Goal: Information Seeking & Learning: Learn about a topic

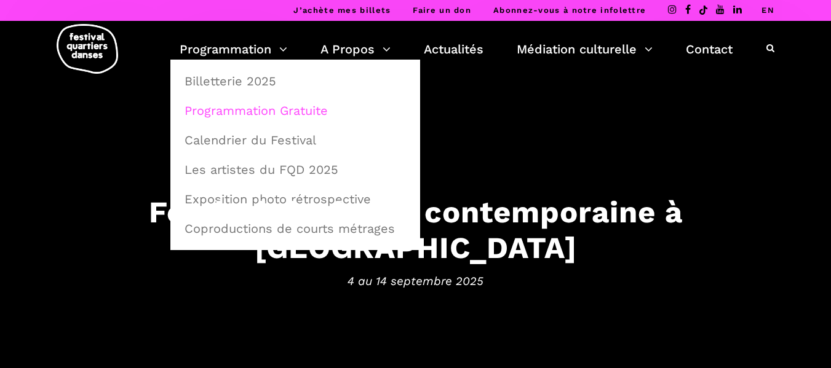
click at [258, 105] on link "Programmation Gratuite" at bounding box center [295, 111] width 236 height 28
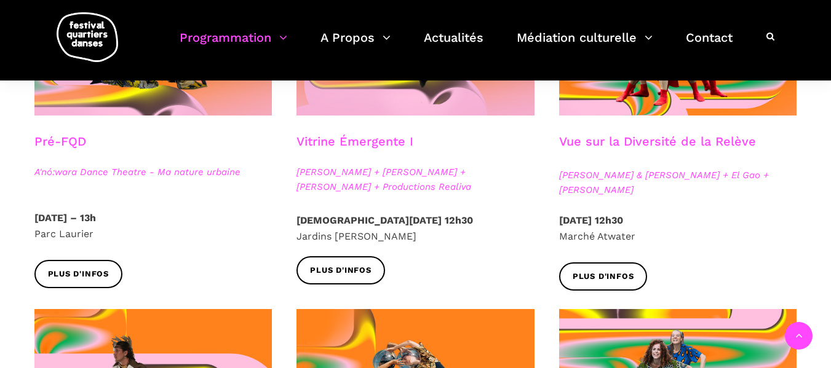
scroll to position [430, 0]
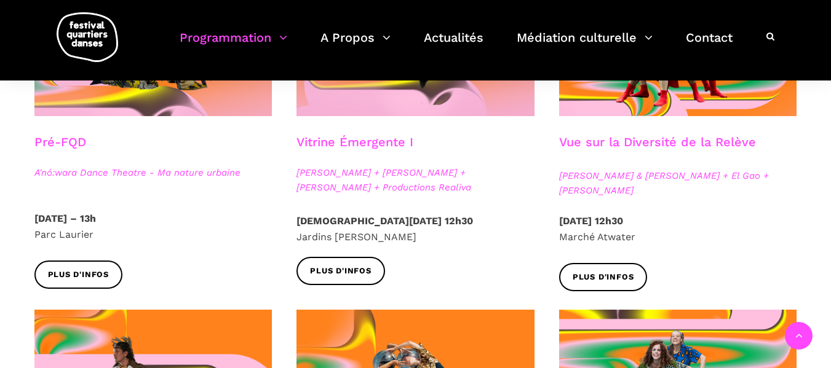
click at [620, 140] on h3 "Vue sur la Diversité de la Relève" at bounding box center [657, 150] width 197 height 31
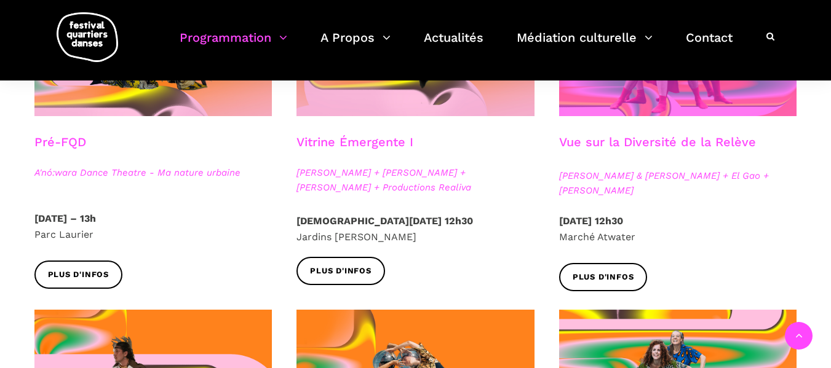
click at [621, 101] on span at bounding box center [678, 36] width 238 height 159
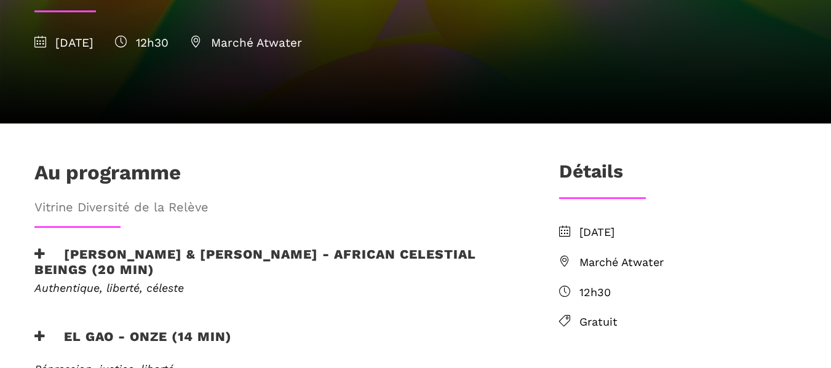
scroll to position [307, 0]
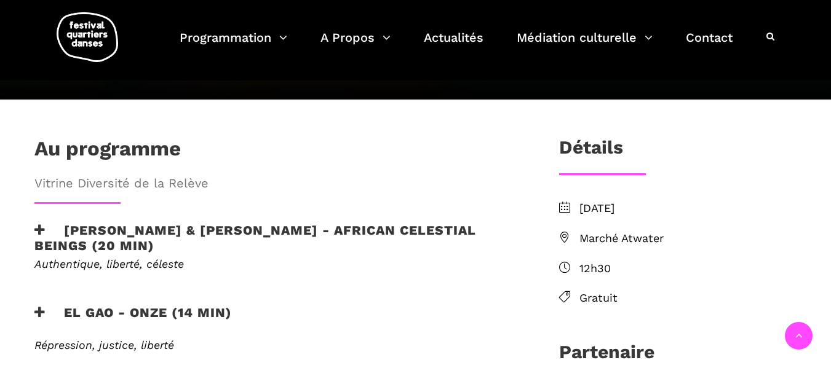
click at [101, 223] on h3 "Athena Lucie Assamba & Leah Danga - African Celestial Beings (20 min)" at bounding box center [276, 238] width 484 height 31
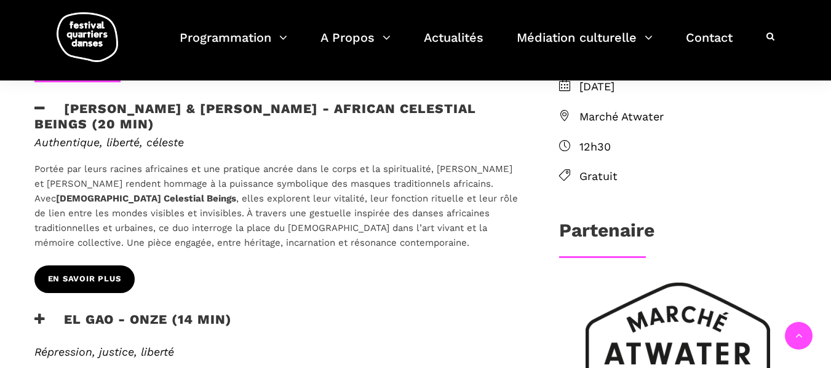
scroll to position [430, 0]
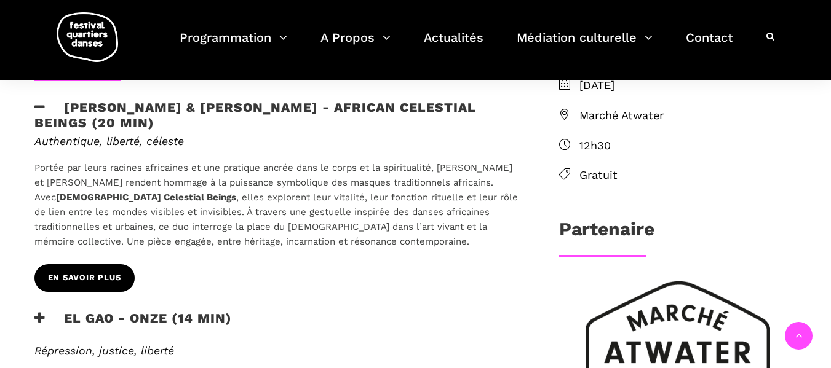
click at [109, 272] on span "EN SAVOIR PLUS" at bounding box center [84, 278] width 73 height 13
